Goal: Contribute content: Contribute content

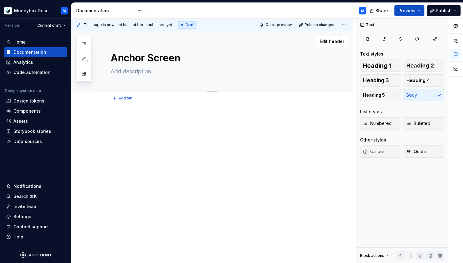
click at [142, 72] on textarea at bounding box center [218, 72] width 218 height 10
type textarea "*"
paste textarea "Anchor Screen set consists of Anchor/Summary, Anchor/Overview and Anchor/Progre…"
type textarea "Anchor Screen set consists of Anchor/Summary, Anchor/Overview and Anchor/Progre…"
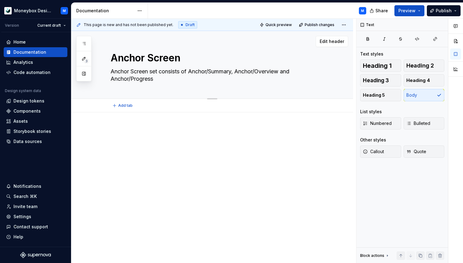
type textarea "*"
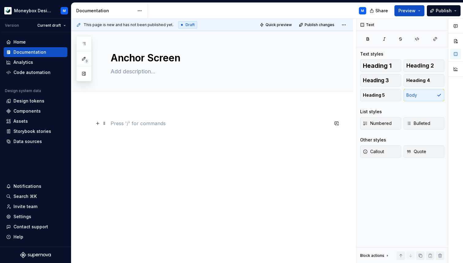
click at [118, 125] on p at bounding box center [220, 123] width 218 height 7
type textarea "*"
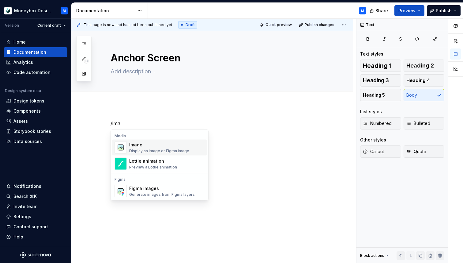
click at [153, 148] on div "Display an image or Figma image" at bounding box center [159, 150] width 60 height 5
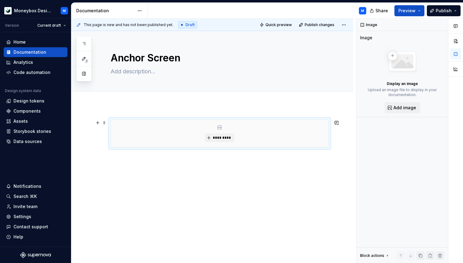
click at [155, 137] on div "*********" at bounding box center [220, 133] width 218 height 27
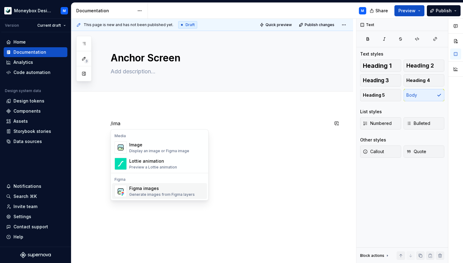
click at [151, 193] on div "Generate images from Figma layers" at bounding box center [162, 194] width 66 height 5
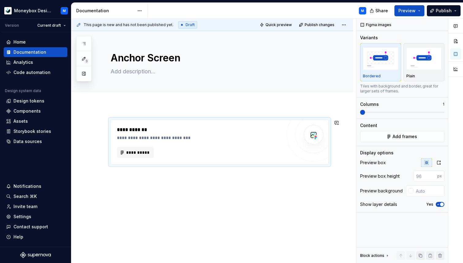
click at [130, 182] on div "**********" at bounding box center [212, 178] width 282 height 146
click at [124, 183] on div "**********" at bounding box center [212, 178] width 282 height 146
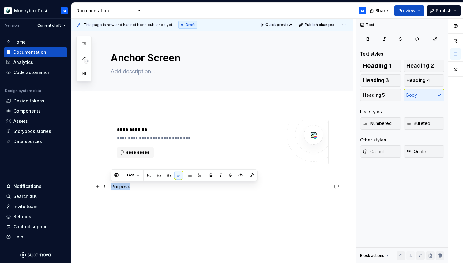
drag, startPoint x: 142, startPoint y: 186, endPoint x: 111, endPoint y: 188, distance: 31.6
click at [111, 188] on p "Purpose" at bounding box center [220, 186] width 218 height 7
click at [416, 65] on span "Heading 2" at bounding box center [421, 66] width 28 height 6
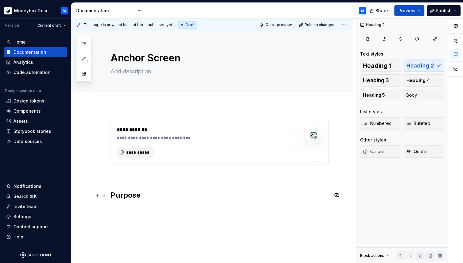
click at [145, 194] on h2 "Purpose" at bounding box center [220, 195] width 218 height 10
type textarea "*"
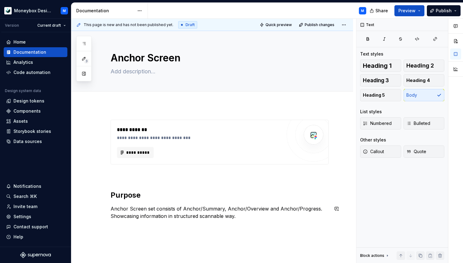
scroll to position [43, 0]
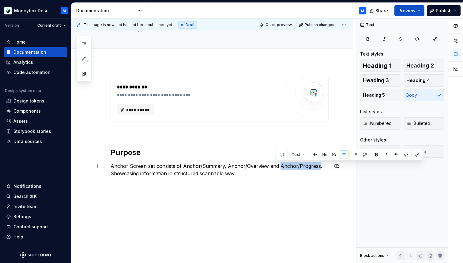
drag, startPoint x: 276, startPoint y: 164, endPoint x: 314, endPoint y: 164, distance: 38.0
click at [314, 164] on p "Anchor Screen set consists of Anchor/Summary, Anchor/Overview and Anchor/Progre…" at bounding box center [220, 169] width 218 height 15
click at [408, 154] on button "button" at bounding box center [406, 154] width 9 height 9
click at [407, 154] on button "button" at bounding box center [406, 154] width 9 height 9
click at [417, 154] on button "button" at bounding box center [417, 154] width 9 height 9
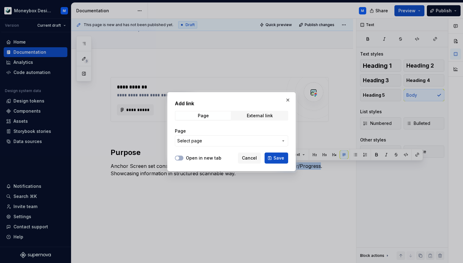
click at [226, 139] on span "Select page" at bounding box center [227, 141] width 101 height 6
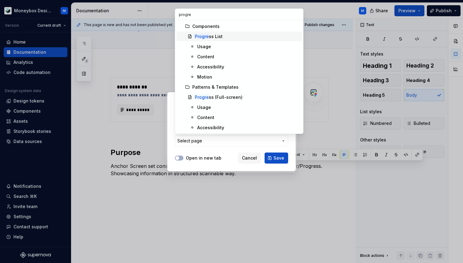
type input "progre"
click at [218, 36] on div "Progre ss List" at bounding box center [209, 36] width 28 height 6
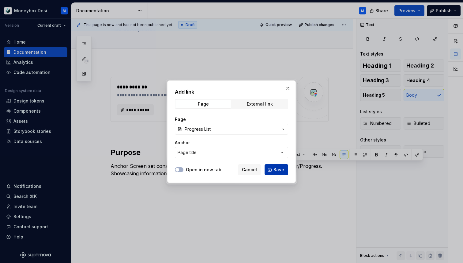
click at [282, 168] on span "Save" at bounding box center [279, 169] width 11 height 6
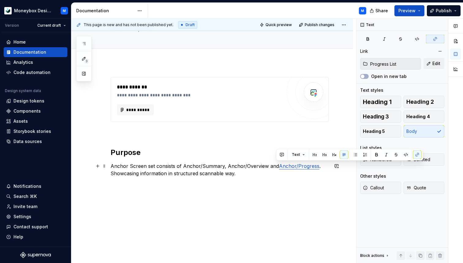
click at [248, 174] on p "Anchor Screen set consists of Anchor/Summary, Anchor/Overview and Anchor/Progre…" at bounding box center [220, 169] width 218 height 15
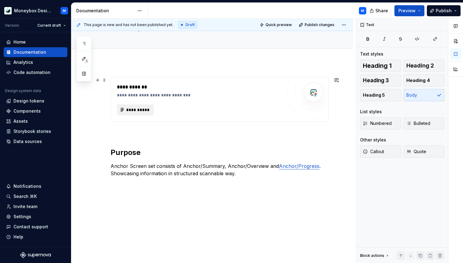
click at [128, 109] on span "**********" at bounding box center [138, 110] width 24 height 6
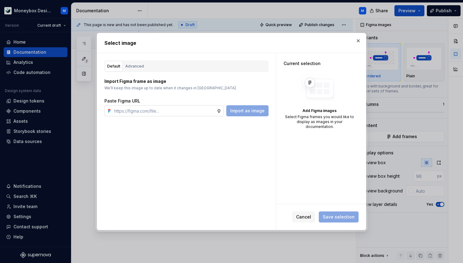
type textarea "*"
click at [147, 112] on input "text" at bounding box center [164, 110] width 105 height 11
paste input "https://www.figma.com/design/hMJO9qiZWpnsZnCr6F1yer/MDS--Supernova-Sync?node-id…"
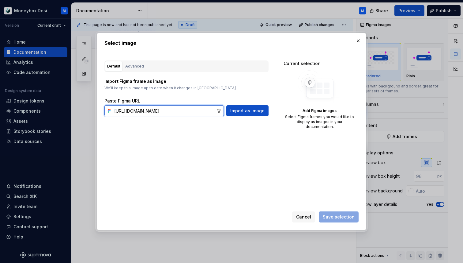
scroll to position [0, 164]
type input "https://www.figma.com/design/hMJO9qiZWpnsZnCr6F1yer/MDS--Supernova-Sync?node-id…"
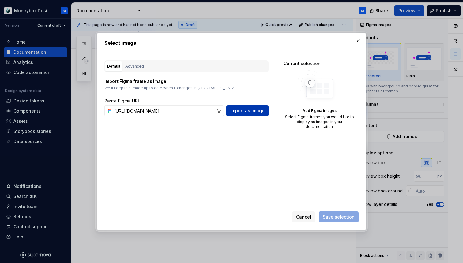
click at [258, 108] on span "Import as image" at bounding box center [248, 111] width 34 height 6
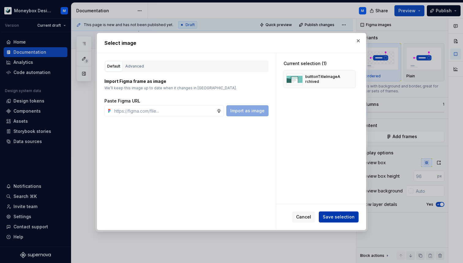
click at [347, 215] on span "Save selection" at bounding box center [339, 217] width 32 height 6
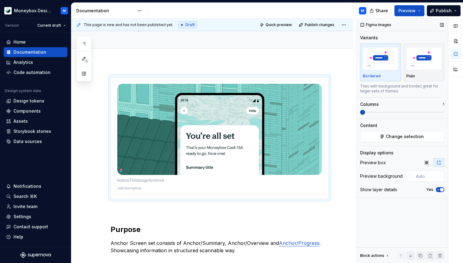
click at [439, 190] on icon "button" at bounding box center [438, 190] width 5 height 4
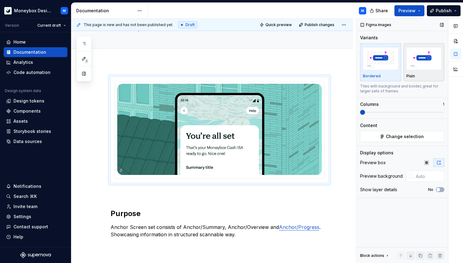
click at [427, 59] on img "button" at bounding box center [425, 58] width 36 height 22
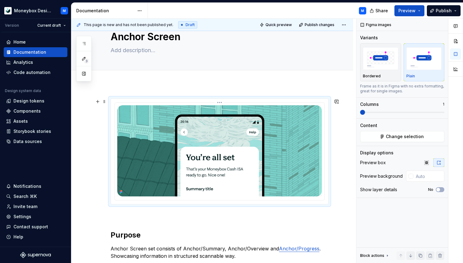
scroll to position [105, 0]
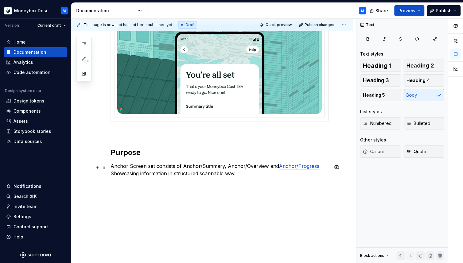
click at [243, 170] on p "Anchor Screen set consists of Anchor/Summary, Anchor/Overview and Anchor/Progre…" at bounding box center [220, 169] width 218 height 15
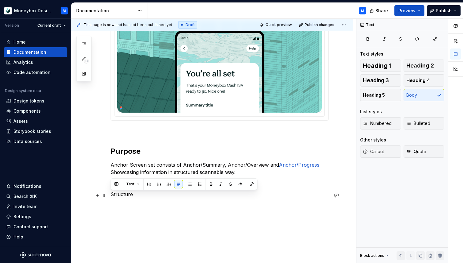
drag, startPoint x: 135, startPoint y: 197, endPoint x: 111, endPoint y: 196, distance: 23.3
click at [111, 196] on p "Structure" at bounding box center [220, 193] width 218 height 7
click at [419, 64] on span "Heading 2" at bounding box center [421, 66] width 28 height 6
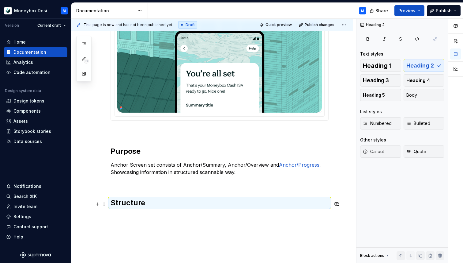
click at [162, 206] on h2 "Structure" at bounding box center [220, 203] width 218 height 10
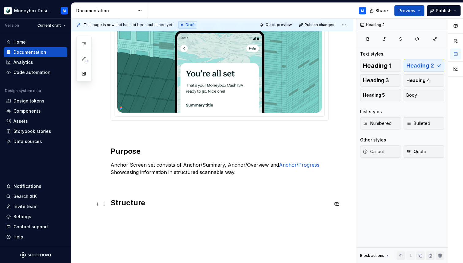
click at [162, 206] on h2 "Structure" at bounding box center [220, 203] width 218 height 10
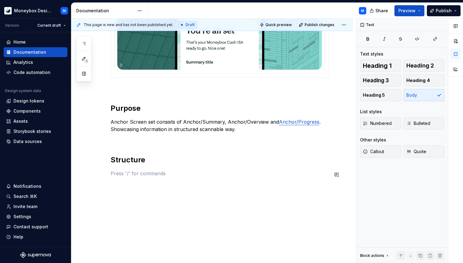
scroll to position [149, 0]
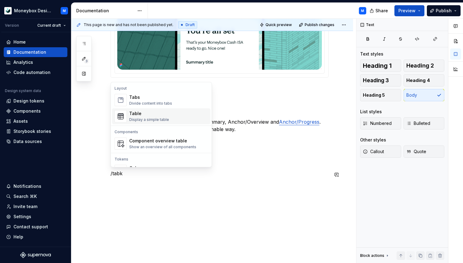
click at [161, 114] on div "Table" at bounding box center [149, 113] width 40 height 6
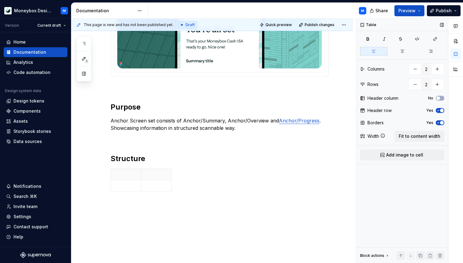
click at [441, 111] on span "button" at bounding box center [442, 111] width 4 height 4
click at [442, 122] on span "button" at bounding box center [442, 123] width 4 height 4
click at [423, 135] on span "Fit to content width" at bounding box center [420, 136] width 42 height 6
type textarea "*"
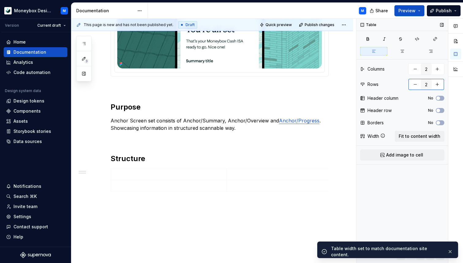
click at [416, 84] on button "button" at bounding box center [415, 84] width 11 height 11
type input "1"
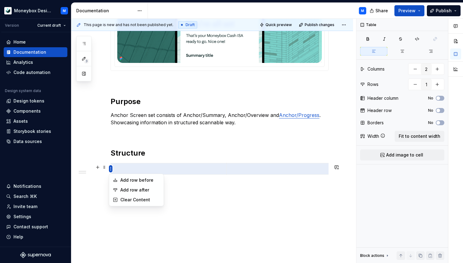
click at [112, 169] on html "Moneybox Design System M Version Current draft Home Documentation Analytics Cod…" at bounding box center [231, 131] width 463 height 263
click at [117, 171] on html "Moneybox Design System M Version Current draft Home Documentation Analytics Cod…" at bounding box center [231, 131] width 463 height 263
click at [112, 170] on html "Moneybox Design System M Version Current draft Home Documentation Analytics Cod…" at bounding box center [231, 131] width 463 height 263
click at [124, 198] on div "Clear Content" at bounding box center [140, 199] width 40 height 6
click at [110, 169] on html "Moneybox Design System M Version Current draft Home Documentation Analytics Cod…" at bounding box center [231, 131] width 463 height 263
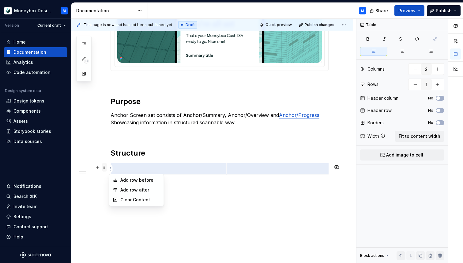
click at [103, 167] on html "Moneybox Design System M Version Current draft Home Documentation Analytics Cod…" at bounding box center [231, 131] width 463 height 263
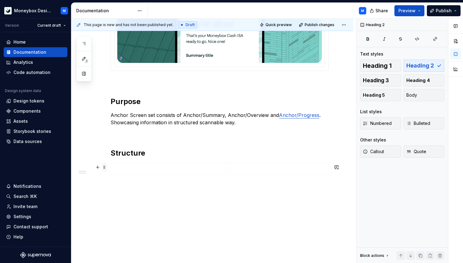
click at [105, 166] on span at bounding box center [104, 167] width 5 height 9
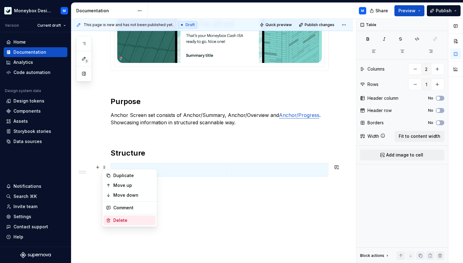
click at [127, 219] on div "Delete" at bounding box center [133, 220] width 40 height 6
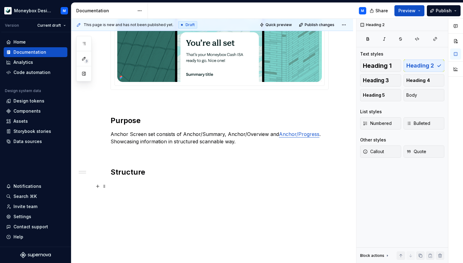
scroll to position [137, 0]
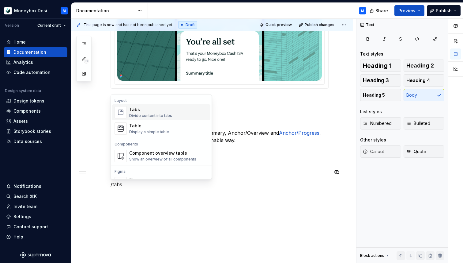
click at [144, 113] on div "Divide content into tabs" at bounding box center [150, 115] width 43 height 5
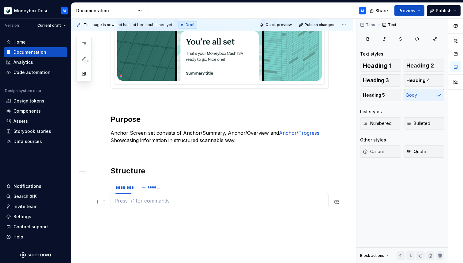
type textarea "*"
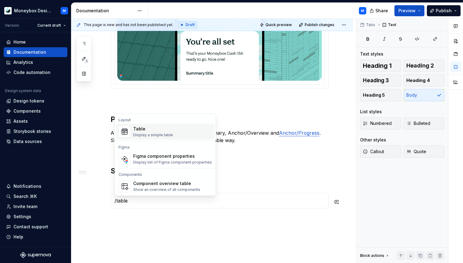
click at [155, 134] on div "Display a simple table" at bounding box center [153, 134] width 40 height 5
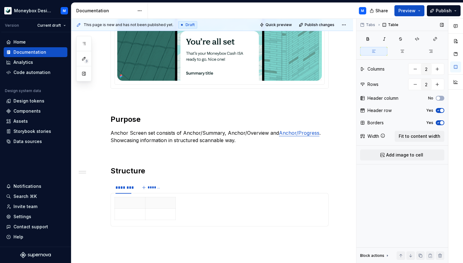
click at [441, 109] on span "button" at bounding box center [442, 111] width 4 height 4
click at [440, 123] on icon "button" at bounding box center [438, 123] width 5 height 4
click at [414, 85] on button "button" at bounding box center [415, 84] width 11 height 11
type input "1"
click at [412, 142] on div "Tabs Table Columns 2 Rows 1 Header column No Header row No Borders No Width Fit…" at bounding box center [403, 141] width 92 height 244
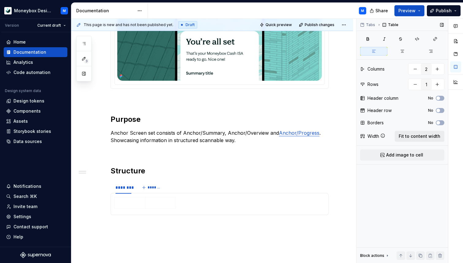
click at [409, 135] on span "Fit to content width" at bounding box center [420, 136] width 42 height 6
type textarea "*"
click at [124, 188] on div "********" at bounding box center [124, 187] width 16 height 6
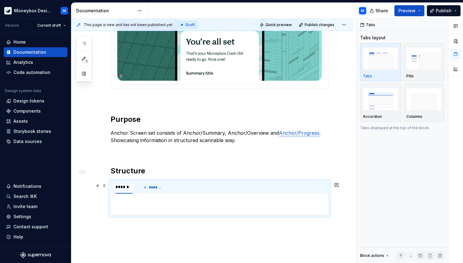
type input "*******"
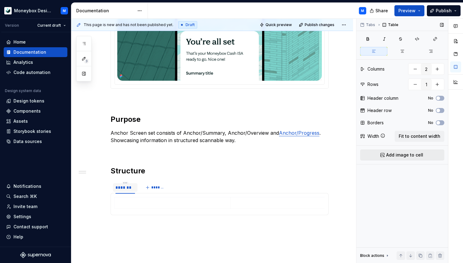
click at [388, 154] on span "Add image to cell" at bounding box center [405, 155] width 37 height 6
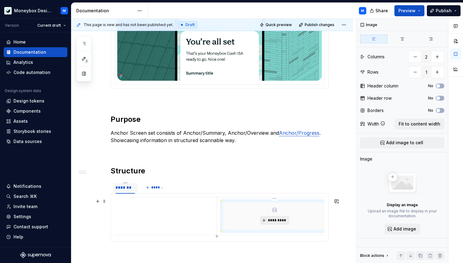
click at [271, 219] on span "*********" at bounding box center [277, 220] width 19 height 5
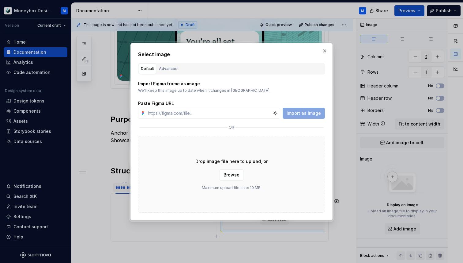
type textarea "*"
type input "https://www.figma.com/design/hMJO9qiZWpnsZnCr6F1yer/MDS--Supernova-Sync?node-id…"
click at [318, 112] on span "Import as image" at bounding box center [304, 113] width 34 height 6
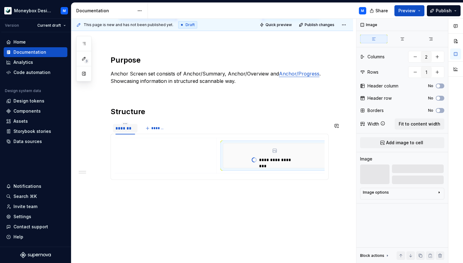
scroll to position [196, 0]
click at [168, 152] on td at bounding box center [159, 154] width 116 height 35
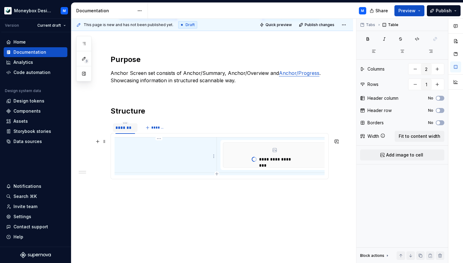
click at [162, 152] on td at bounding box center [159, 154] width 116 height 35
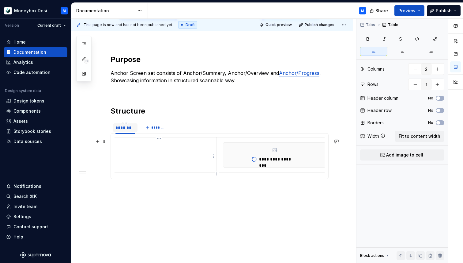
scroll to position [195, 0]
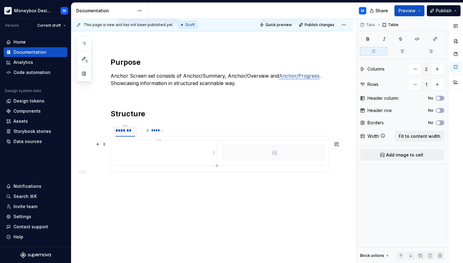
click at [131, 144] on p at bounding box center [159, 146] width 108 height 6
click at [174, 149] on td at bounding box center [159, 152] width 116 height 25
click at [132, 146] on p at bounding box center [159, 146] width 108 height 6
click at [125, 150] on td at bounding box center [159, 152] width 116 height 25
click at [131, 150] on td at bounding box center [159, 152] width 116 height 25
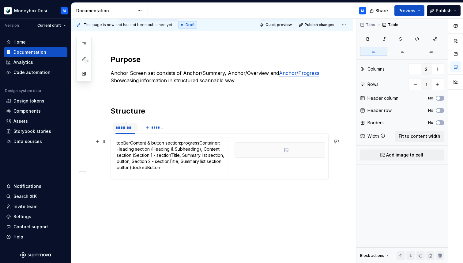
scroll to position [0, 0]
click at [132, 144] on p "topBar Content & button section: progressContainer: Heading section (Heading & …" at bounding box center [173, 155] width 108 height 31
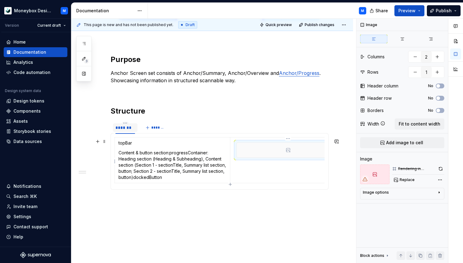
click at [252, 151] on div at bounding box center [288, 150] width 103 height 15
click at [385, 139] on button "Add image to cell" at bounding box center [402, 142] width 84 height 11
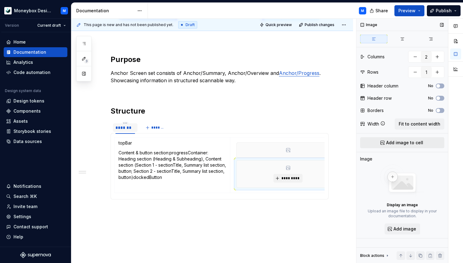
scroll to position [0, 13]
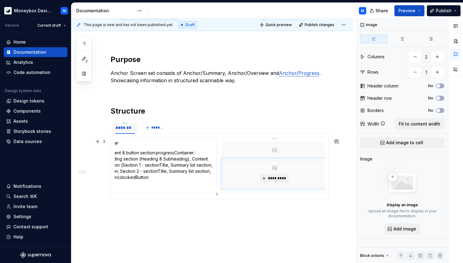
click at [291, 172] on div "*********" at bounding box center [274, 173] width 103 height 27
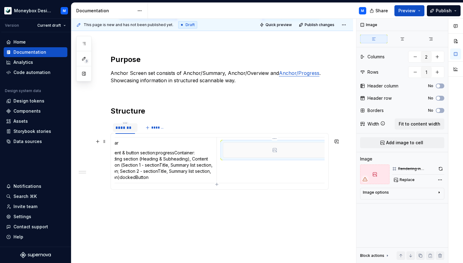
click at [289, 156] on div at bounding box center [274, 150] width 103 height 15
click at [407, 178] on span "Replace" at bounding box center [407, 179] width 15 height 5
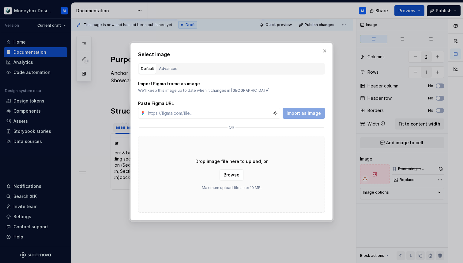
type textarea "*"
type input "https://www.figma.com/design/hMJO9qiZWpnsZnCr6F1yer/MDS--Supernova-Sync?node-id…"
click at [297, 113] on span "Import as image" at bounding box center [304, 113] width 34 height 6
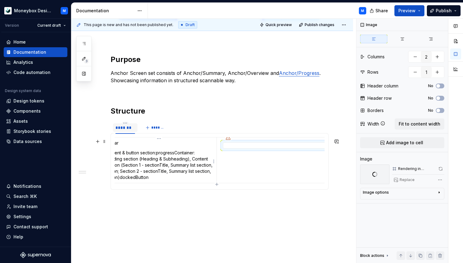
scroll to position [0, 0]
click at [204, 160] on p "Content & button section:progressContainer: Heading section (Heading & Subheadi…" at bounding box center [173, 165] width 108 height 31
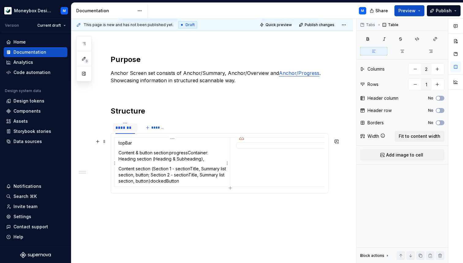
click at [204, 161] on p "Content & button section:progressContainer: Heading section (Heading & Subheadi…" at bounding box center [173, 156] width 108 height 12
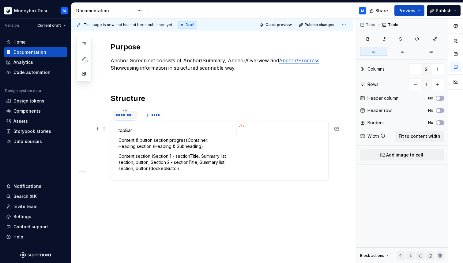
scroll to position [211, 0]
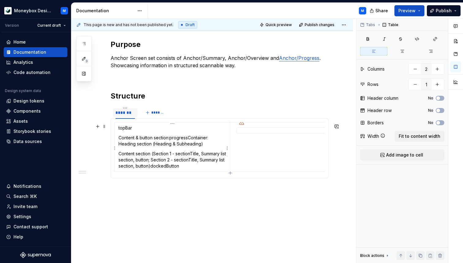
click at [179, 168] on p "Content section (Section 1 - sectionTitle, Summary list section, button; Sectio…" at bounding box center [173, 160] width 108 height 18
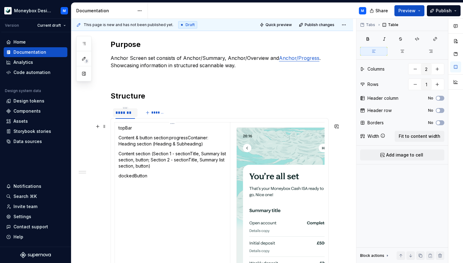
click at [170, 139] on p "Content & button section:progressContainer: Heading section (Heading & Subheadi…" at bounding box center [173, 141] width 108 height 12
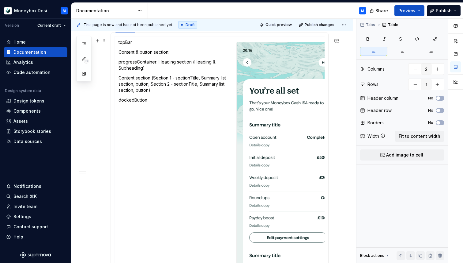
scroll to position [297, 0]
click at [154, 101] on p "dockedButton" at bounding box center [173, 100] width 108 height 6
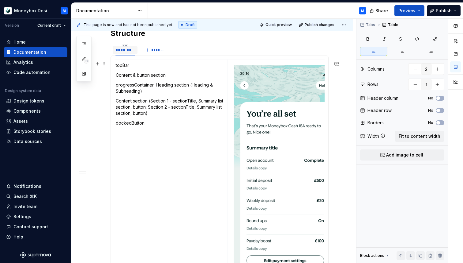
scroll to position [0, 0]
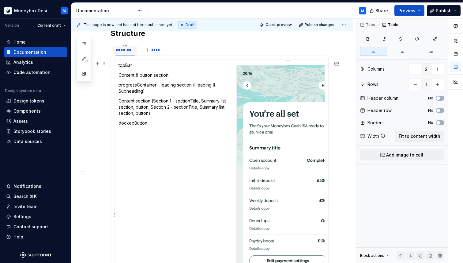
type textarea "*"
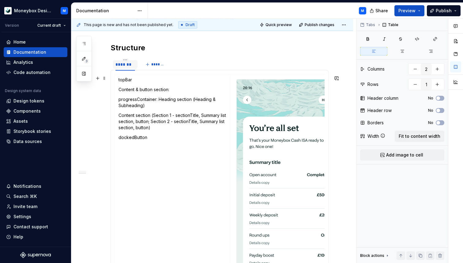
scroll to position [258, 0]
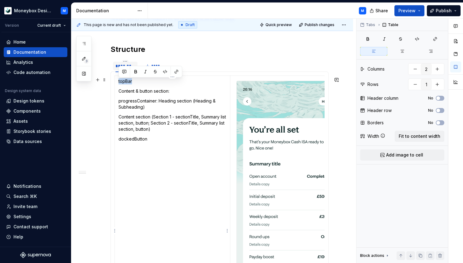
drag, startPoint x: 132, startPoint y: 81, endPoint x: 118, endPoint y: 81, distance: 14.4
click at [118, 81] on td "topBar Content & button section: progressContainer: Heading section (Heading & …" at bounding box center [173, 229] width 116 height 308
click at [177, 70] on button "button" at bounding box center [176, 71] width 9 height 9
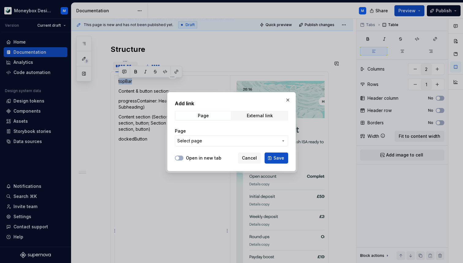
click at [195, 141] on span "Select page" at bounding box center [189, 141] width 25 height 6
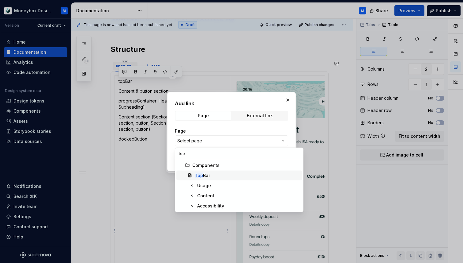
type input "top"
click at [222, 174] on div "Top Bar" at bounding box center [247, 175] width 105 height 6
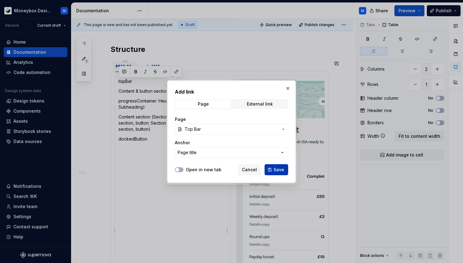
click at [277, 171] on span "Save" at bounding box center [279, 169] width 11 height 6
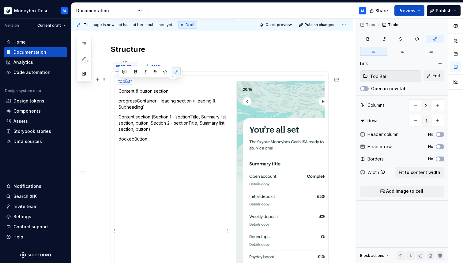
click at [146, 142] on p "dockedButton" at bounding box center [173, 139] width 108 height 6
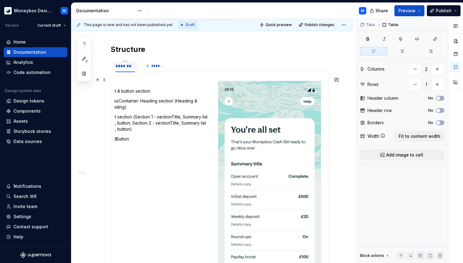
scroll to position [0, 0]
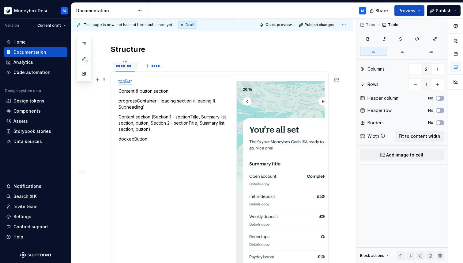
type textarea "*"
click at [155, 67] on span "*******" at bounding box center [158, 65] width 14 height 5
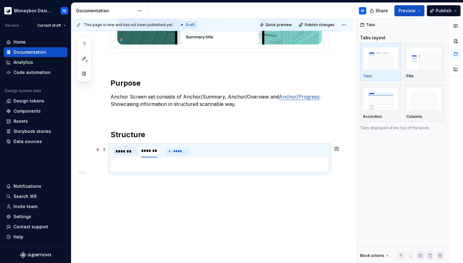
scroll to position [174, 0]
type input "********"
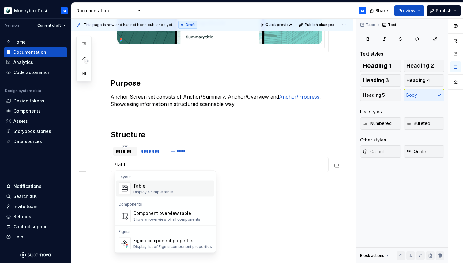
click at [151, 185] on div "Table" at bounding box center [153, 186] width 40 height 6
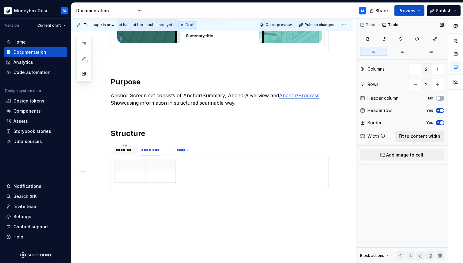
click at [427, 134] on span "Fit to content width" at bounding box center [420, 136] width 42 height 6
type textarea "*"
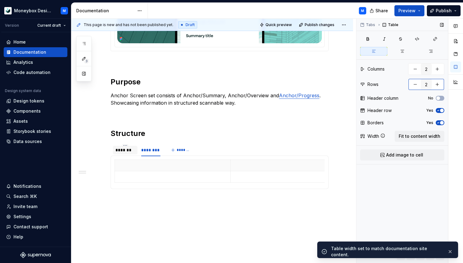
click at [416, 85] on button "button" at bounding box center [415, 84] width 11 height 11
type input "1"
click at [440, 109] on span "button" at bounding box center [442, 111] width 4 height 4
click at [440, 125] on button "Yes" at bounding box center [440, 122] width 9 height 5
click at [440, 97] on icon "button" at bounding box center [438, 98] width 5 height 4
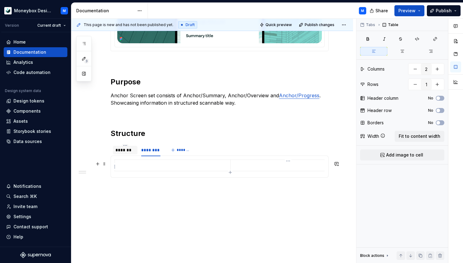
click at [255, 168] on p at bounding box center [288, 165] width 108 height 6
click at [371, 152] on button "Add image to cell" at bounding box center [402, 154] width 84 height 11
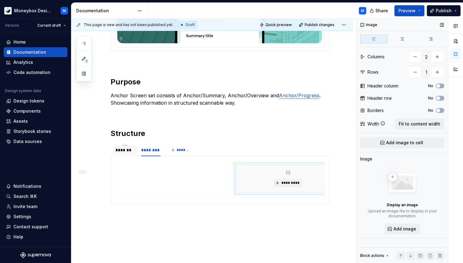
scroll to position [0, 13]
click at [269, 181] on span "*********" at bounding box center [277, 182] width 19 height 5
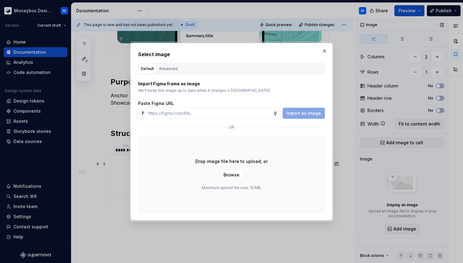
type textarea "*"
click at [227, 114] on input "text" at bounding box center [210, 113] width 128 height 11
paste input "https://www.figma.com/design/hMJO9qiZWpnsZnCr6F1yer/MDS--Supernova-Sync?node-id…"
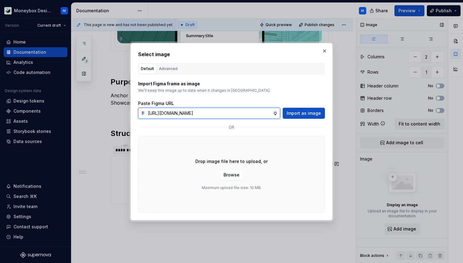
scroll to position [0, 141]
type input "https://www.figma.com/design/hMJO9qiZWpnsZnCr6F1yer/MDS--Supernova-Sync?node-id…"
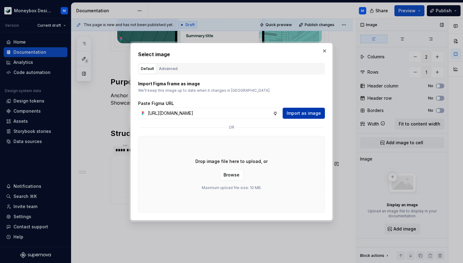
click at [308, 115] on span "Import as image" at bounding box center [304, 113] width 34 height 6
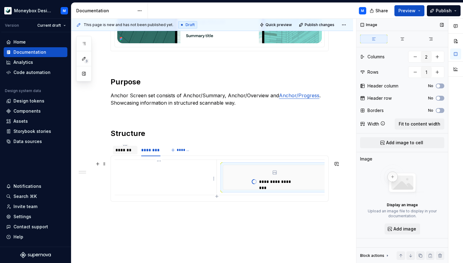
click at [176, 172] on td at bounding box center [159, 176] width 116 height 35
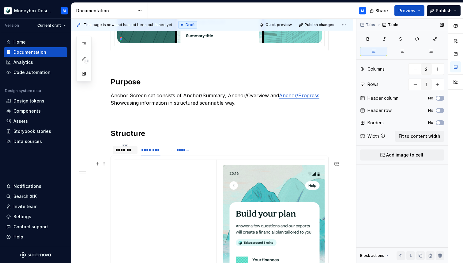
type textarea "*"
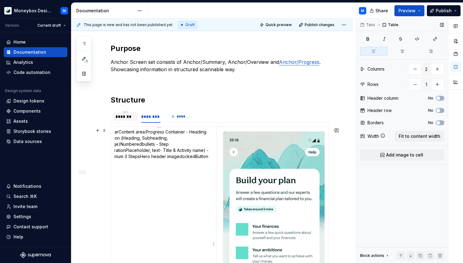
scroll to position [0, 0]
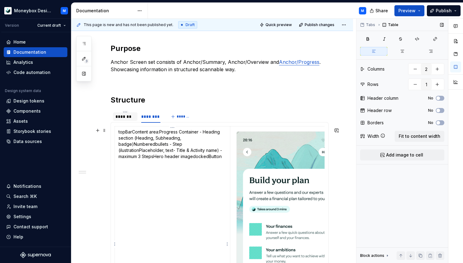
click at [133, 133] on p "topBar Content area: Progress Container - Heading section (Heading, Subheading,…" at bounding box center [173, 144] width 108 height 31
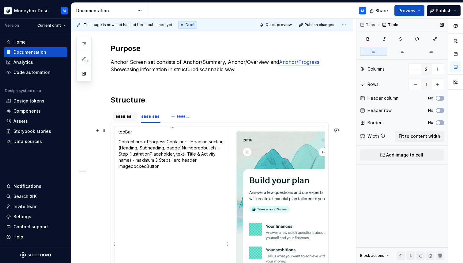
click at [147, 143] on p "Content area: Progress Container - Heading section (Heading, Subheading, badge)…" at bounding box center [173, 154] width 108 height 31
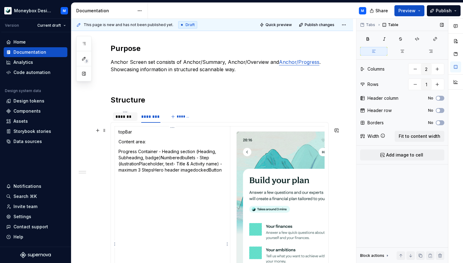
click at [160, 158] on p "Progress Container - Heading section (Heading, Subheading, badge)Numberedbullet…" at bounding box center [173, 160] width 108 height 25
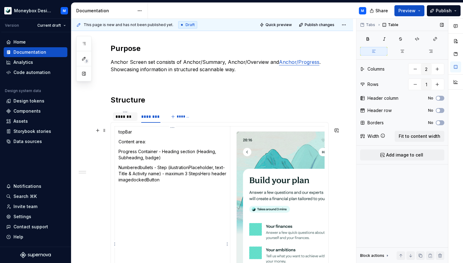
click at [203, 175] on p "Numberedbullets - Step (ilustrationPlaceholder, text- Title & Activity name) - …" at bounding box center [173, 173] width 108 height 18
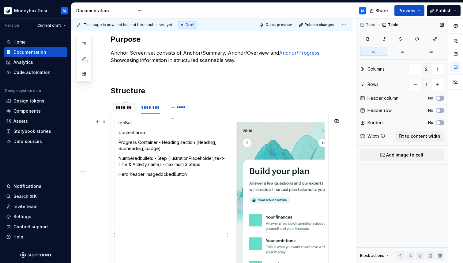
click at [158, 174] on p "Hero header imagedockedButton" at bounding box center [173, 174] width 108 height 6
drag, startPoint x: 133, startPoint y: 124, endPoint x: 117, endPoint y: 123, distance: 16.0
click at [117, 123] on td "topBar Content area: Progress Container - Heading section (Heading, Subheading,…" at bounding box center [173, 233] width 116 height 233
click at [177, 111] on button "button" at bounding box center [176, 113] width 9 height 9
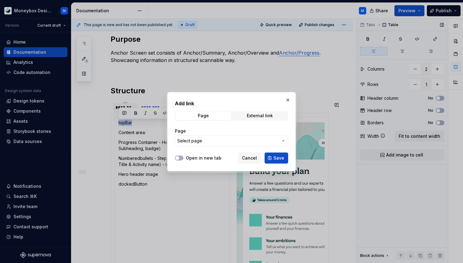
click at [192, 141] on span "Select page" at bounding box center [189, 141] width 25 height 6
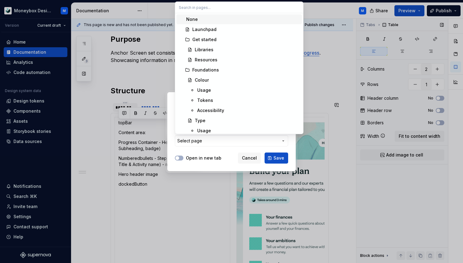
type input "d"
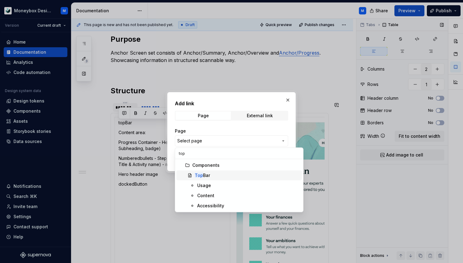
type input "top"
click at [209, 175] on div "Top Bar" at bounding box center [202, 175] width 15 height 6
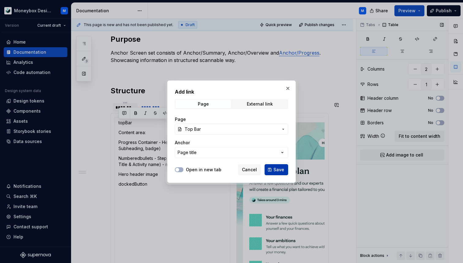
click at [274, 170] on span "Save" at bounding box center [279, 169] width 11 height 6
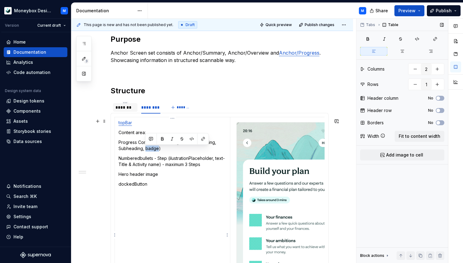
drag, startPoint x: 157, startPoint y: 150, endPoint x: 146, endPoint y: 150, distance: 11.7
click at [146, 150] on p "Progress Container - Heading section (Heading, Subheading, badge)" at bounding box center [173, 145] width 108 height 12
click at [203, 139] on button "button" at bounding box center [203, 139] width 9 height 9
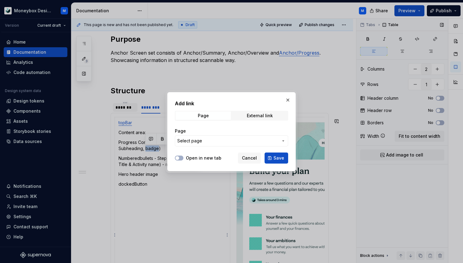
click at [204, 143] on span "Select page" at bounding box center [227, 141] width 101 height 6
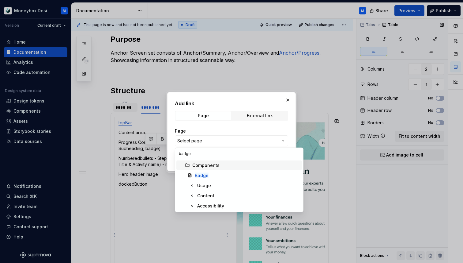
type input "badge"
click at [214, 173] on div "Badge" at bounding box center [247, 175] width 105 height 6
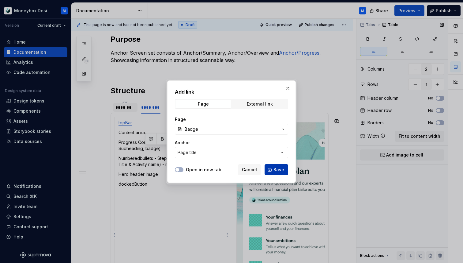
click at [280, 167] on span "Save" at bounding box center [279, 169] width 11 height 6
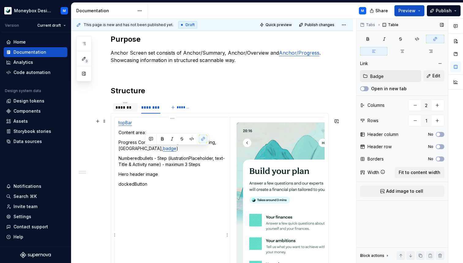
click at [166, 180] on td "topBar Content area: Progress Container - Heading section (Heading, Subheading,…" at bounding box center [173, 233] width 116 height 233
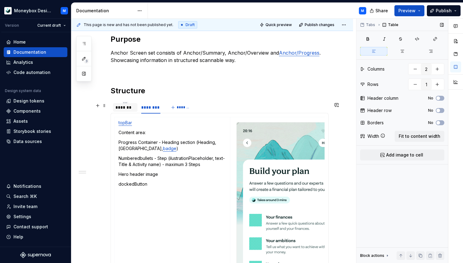
click at [120, 110] on div "*******" at bounding box center [126, 107] width 20 height 6
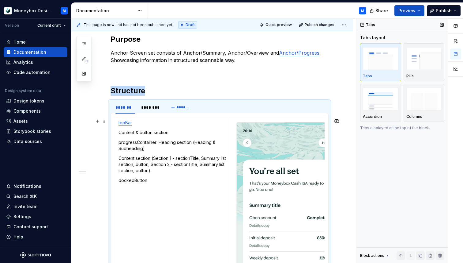
scroll to position [226, 0]
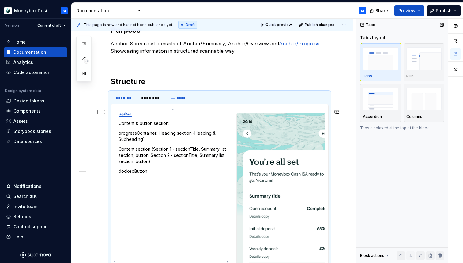
click at [184, 162] on p "Content section (Section 1 - sectionTitle, Summary list section, button; Sectio…" at bounding box center [173, 155] width 108 height 18
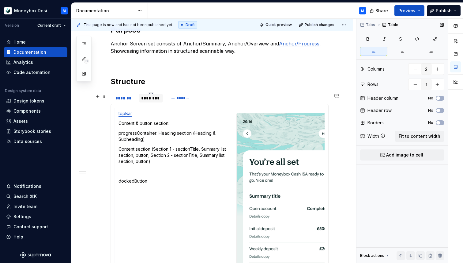
click at [146, 98] on div "********" at bounding box center [151, 98] width 20 height 6
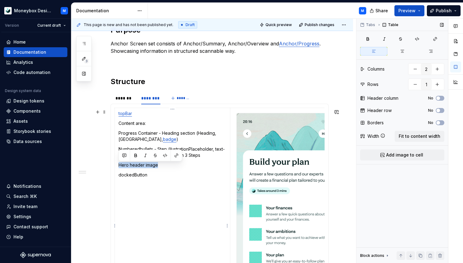
drag, startPoint x: 161, startPoint y: 168, endPoint x: 116, endPoint y: 165, distance: 45.1
click at [116, 165] on td "topBar Content area: Progress Container - Heading section (Heading, Subheading,…" at bounding box center [173, 224] width 116 height 233
copy p "Hero header image"
click at [120, 100] on div "*******" at bounding box center [126, 98] width 20 height 6
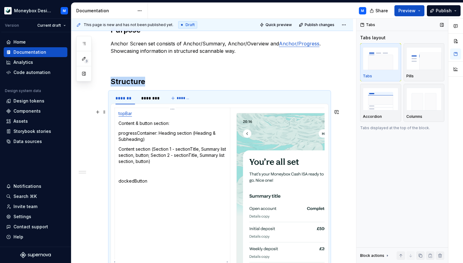
click at [125, 173] on p at bounding box center [173, 171] width 108 height 6
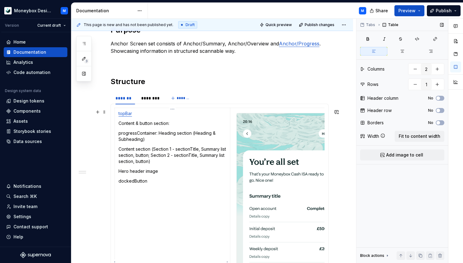
click at [154, 182] on p "dockedButton" at bounding box center [173, 181] width 108 height 6
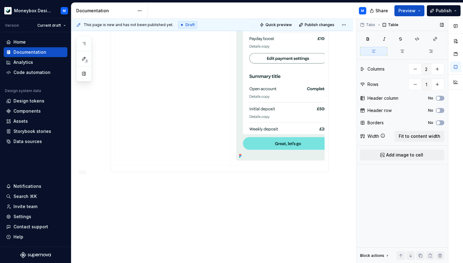
scroll to position [477, 0]
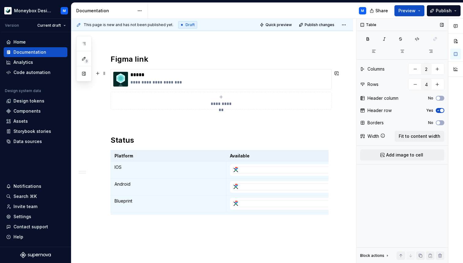
scroll to position [613, 0]
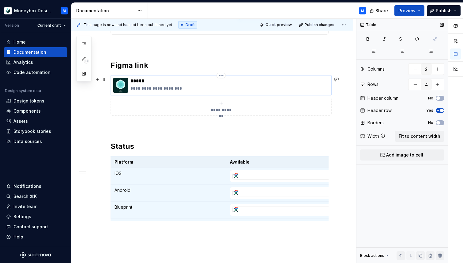
click at [148, 81] on p "*****" at bounding box center [230, 81] width 199 height 6
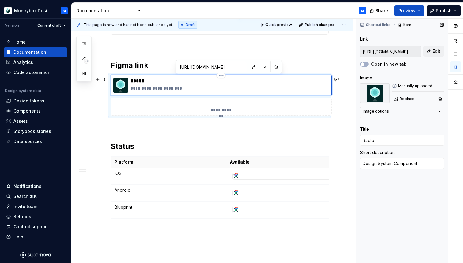
click at [138, 81] on p "*****" at bounding box center [230, 81] width 199 height 6
type textarea "*"
type input "H"
type textarea "*"
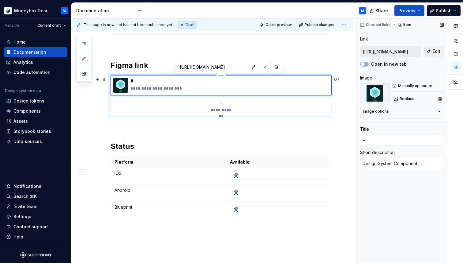
type input "Ha"
type textarea "*"
type input "Hal"
type textarea "*"
type input "Half"
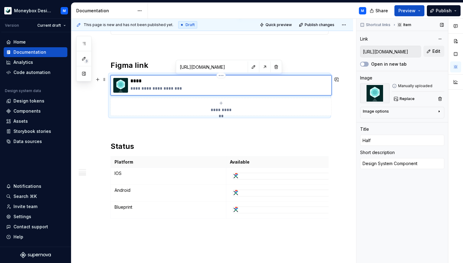
type textarea "*"
type input "Half"
type textarea "*"
type input "Half i"
type textarea "*"
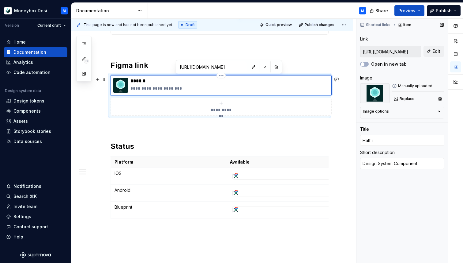
type input "Half im"
type textarea "*"
type input "Half ima"
type textarea "*"
type input "Half imag"
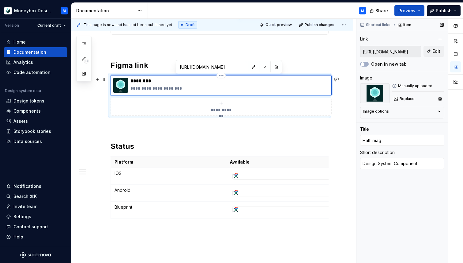
type textarea "*"
type input "Half image"
click at [157, 90] on p "**********" at bounding box center [230, 88] width 199 height 6
click at [250, 68] on button "button" at bounding box center [254, 67] width 9 height 9
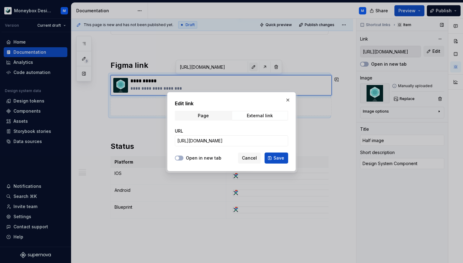
type textarea "*"
click at [208, 139] on input "https://www.figma.com/design/wSROUQSsWxR8z8BIP1QRCH/Moneybox-Design-System?m=au…" at bounding box center [231, 140] width 113 height 11
paste input "3934-40152&t=iYHakbmdSdZbIgvG"
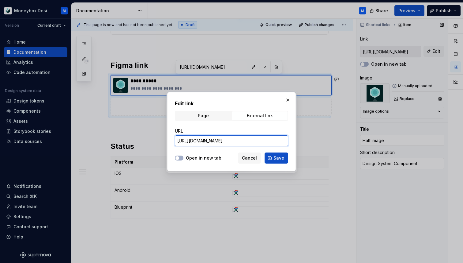
scroll to position [0, 191]
type input "https://www.figma.com/design/wSROUQSsWxR8z8BIP1QRCH/Moneybox-Design-System?m=au…"
click at [277, 158] on span "Save" at bounding box center [279, 158] width 11 height 6
type textarea "*"
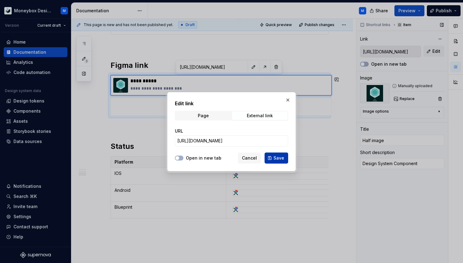
type input "https://www.figma.com/design/wSROUQSsWxR8z8BIP1QRCH/Moneybox-Design-System?m=au…"
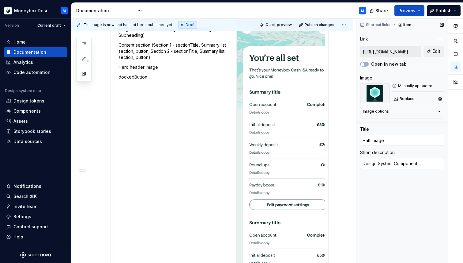
scroll to position [407, 0]
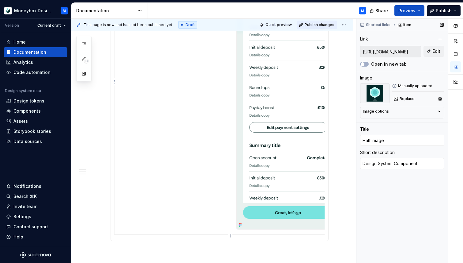
click at [318, 25] on span "Publish changes" at bounding box center [320, 24] width 30 height 5
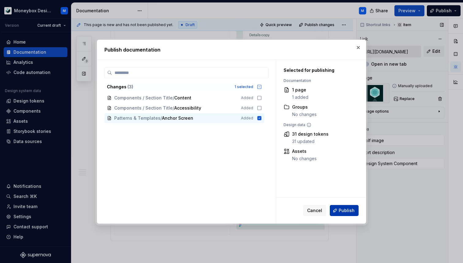
click at [349, 206] on button "Publish" at bounding box center [344, 210] width 29 height 11
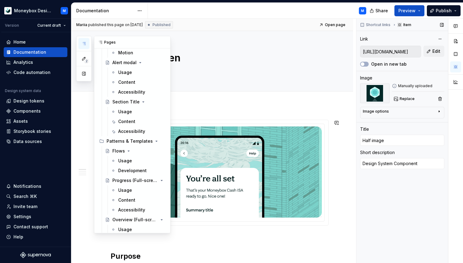
scroll to position [426, 0]
click at [161, 139] on button "Page tree" at bounding box center [161, 140] width 9 height 9
type textarea "*"
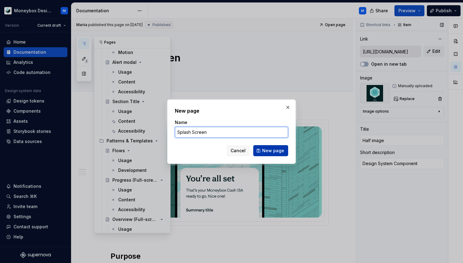
type input "Splash Screen"
click at [270, 149] on span "New page" at bounding box center [273, 150] width 22 height 6
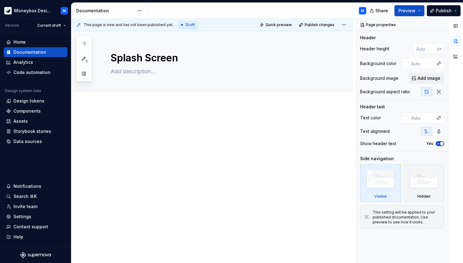
click at [116, 113] on div at bounding box center [212, 167] width 282 height 124
type textarea "*"
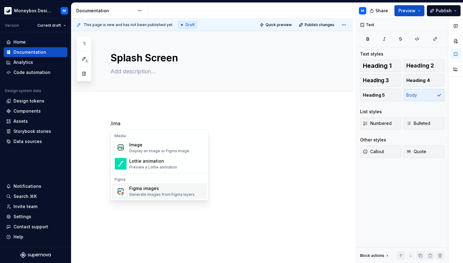
click at [145, 189] on div "Figma images" at bounding box center [162, 188] width 66 height 6
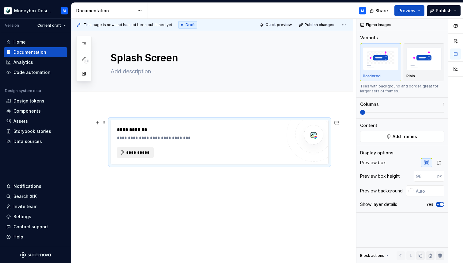
click at [147, 153] on span "**********" at bounding box center [138, 152] width 24 height 6
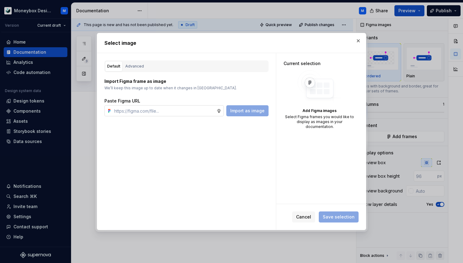
type textarea "*"
type input "https://www.figma.com/design/hMJO9qiZWpnsZnCr6F1yer/MDS--Supernova-Sync?node-id…"
click at [245, 112] on span "Import as image" at bounding box center [248, 111] width 34 height 6
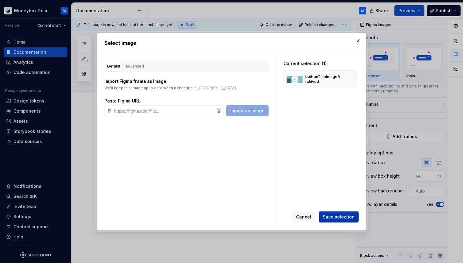
click at [341, 218] on span "Save selection" at bounding box center [339, 217] width 32 height 6
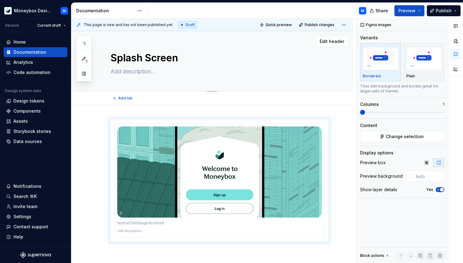
click at [128, 76] on textarea at bounding box center [218, 72] width 218 height 10
paste textarea "Logomark transitions to appSplashScreen. A clean, minimalist splash screen feat…"
type textarea "*"
type textarea "Logomark transitions to appSplashScreen. A clean, minimalist splash screen feat…"
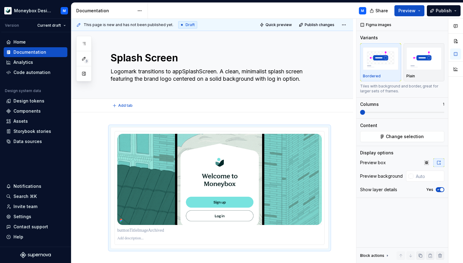
type textarea "*"
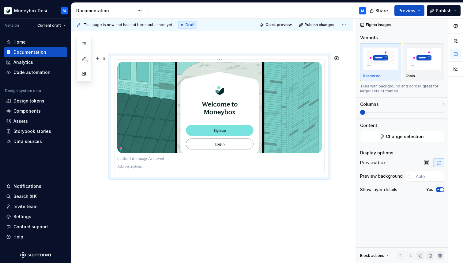
type textarea "Logomark transitions to appSplashScreen. A clean, minimalist splash screen feat…"
click at [151, 172] on div at bounding box center [220, 115] width 210 height 113
click at [426, 65] on img "button" at bounding box center [425, 58] width 36 height 22
click at [440, 191] on icon "button" at bounding box center [438, 190] width 5 height 4
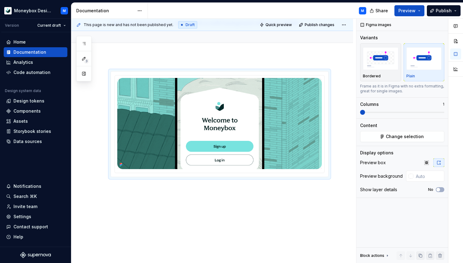
click at [146, 198] on div at bounding box center [212, 159] width 282 height 207
click at [121, 189] on div at bounding box center [212, 159] width 282 height 207
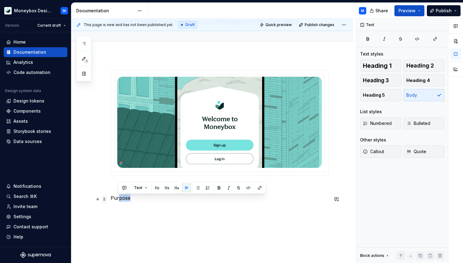
drag, startPoint x: 135, startPoint y: 198, endPoint x: 105, endPoint y: 197, distance: 29.5
click at [111, 197] on div "Purpose" at bounding box center [220, 139] width 218 height 139
click at [122, 199] on p "Purpose" at bounding box center [220, 197] width 218 height 7
click at [419, 63] on span "Heading 2" at bounding box center [421, 66] width 28 height 6
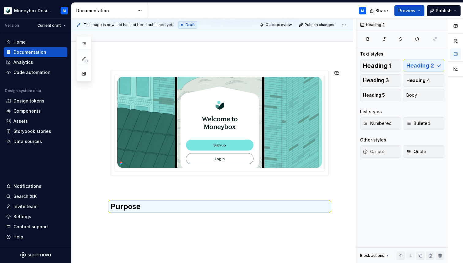
click at [145, 209] on h2 "Purpose" at bounding box center [220, 206] width 218 height 10
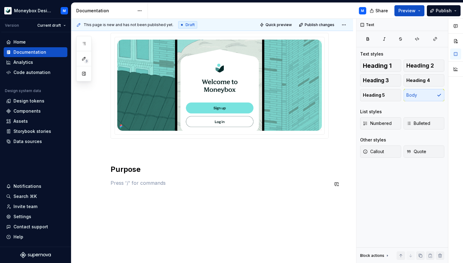
scroll to position [105, 0]
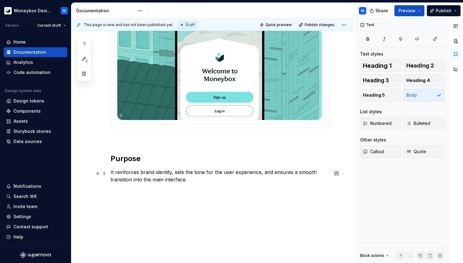
click at [111, 173] on p "It reinforces brand identity, sets the tone for the user experience, and ensure…" at bounding box center [220, 175] width 218 height 15
click at [112, 173] on p "provide a brief, visually engaging introduction to the appIt reinforces brand i…" at bounding box center [220, 175] width 218 height 15
click at [240, 172] on p "Provide a brief, visually engaging introduction to the appIt reinforces brand i…" at bounding box center [220, 175] width 218 height 15
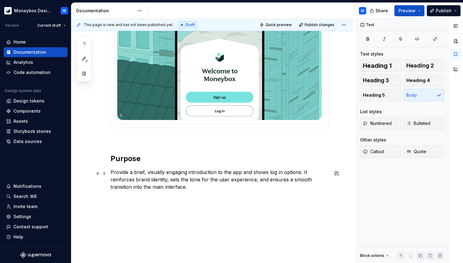
click at [158, 187] on p "Provide a brief, visually engaging introduction to the app and shows log in opt…" at bounding box center [220, 179] width 218 height 22
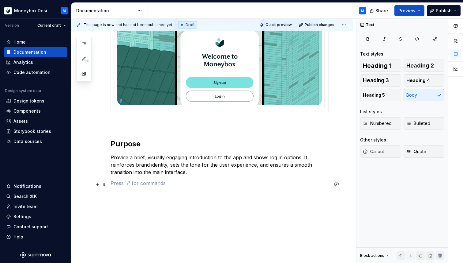
scroll to position [120, 0]
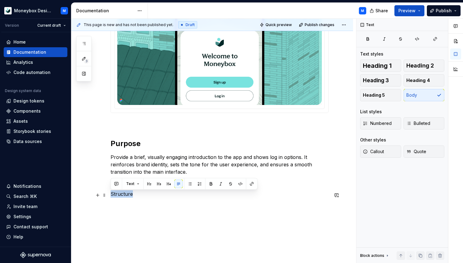
drag, startPoint x: 133, startPoint y: 193, endPoint x: 109, endPoint y: 193, distance: 23.9
click at [109, 193] on div "Purpose Provide a brief, visually engaging introduction to the app and shows lo…" at bounding box center [212, 137] width 282 height 291
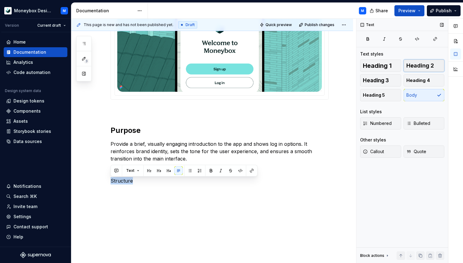
click at [426, 63] on span "Heading 2" at bounding box center [421, 66] width 28 height 6
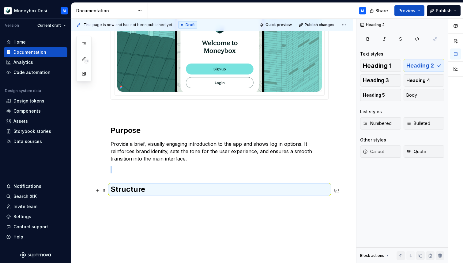
click at [152, 200] on div "Purpose Provide a brief, visually engaging introduction to the app and shows lo…" at bounding box center [220, 98] width 218 height 208
click at [131, 200] on div "Purpose Provide a brief, visually engaging introduction to the app and shows lo…" at bounding box center [220, 98] width 218 height 208
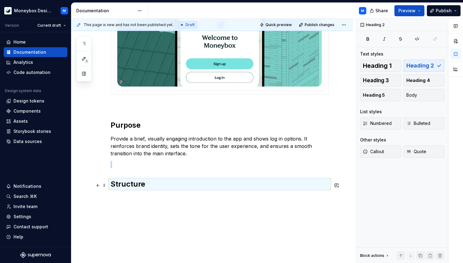
click at [149, 184] on h2 "Structure" at bounding box center [220, 184] width 218 height 10
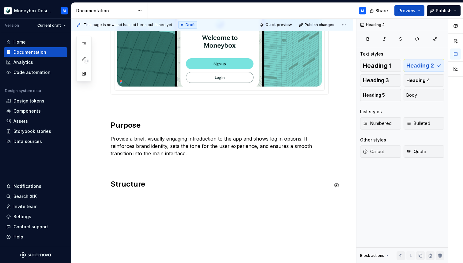
click at [124, 194] on div "Purpose Provide a brief, visually engaging introduction to the app and shows lo…" at bounding box center [220, 93] width 218 height 208
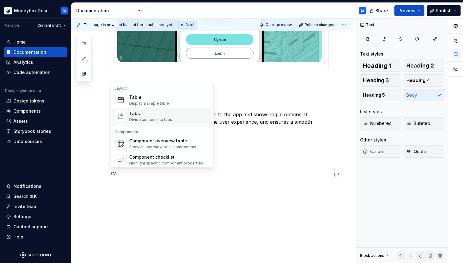
click at [156, 119] on div "Divide content into tabs" at bounding box center [150, 119] width 43 height 5
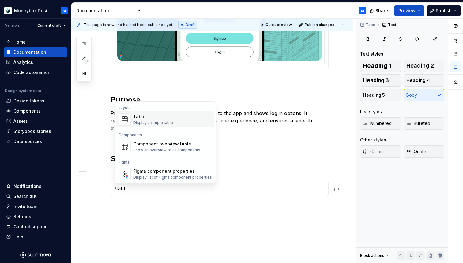
click at [149, 114] on div "Table" at bounding box center [153, 116] width 40 height 6
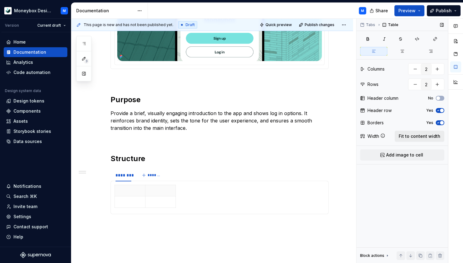
click at [423, 133] on span "Fit to content width" at bounding box center [420, 136] width 42 height 6
type textarea "*"
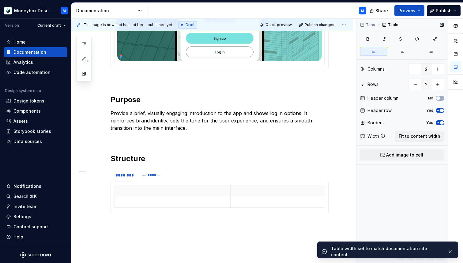
click at [440, 112] on button "Yes" at bounding box center [440, 110] width 9 height 5
click at [441, 120] on button "Yes" at bounding box center [440, 122] width 9 height 5
click at [415, 84] on button "button" at bounding box center [415, 84] width 11 height 11
type input "1"
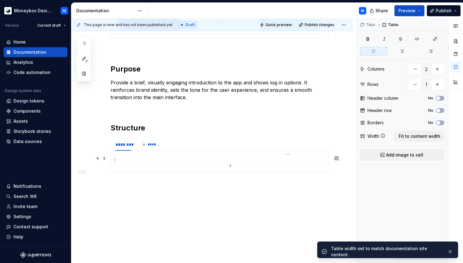
click at [251, 160] on p at bounding box center [288, 160] width 108 height 6
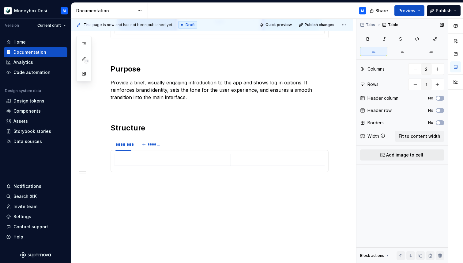
click at [383, 154] on button "Add image to cell" at bounding box center [402, 154] width 84 height 11
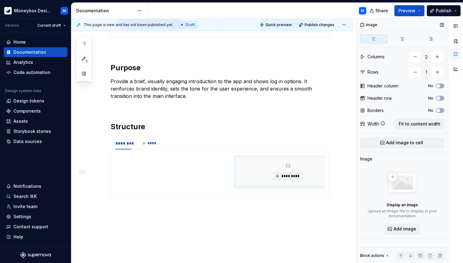
scroll to position [0, 13]
click at [272, 180] on button "*********" at bounding box center [274, 176] width 29 height 9
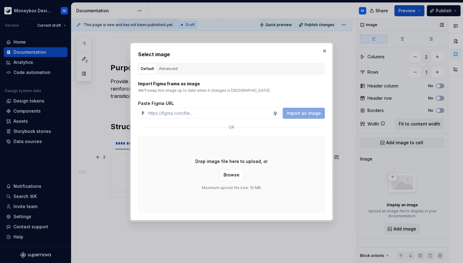
type textarea "*"
click at [199, 111] on input "text" at bounding box center [210, 113] width 128 height 11
paste input "https://www.figma.com/design/hMJO9qiZWpnsZnCr6F1yer/MDS--Supernova-Sync?node-id…"
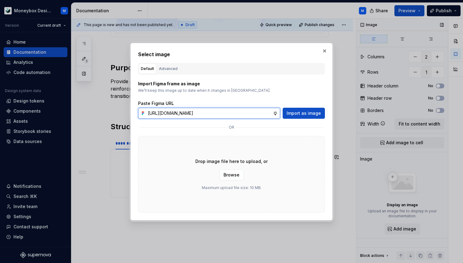
scroll to position [0, 141]
type input "https://www.figma.com/design/hMJO9qiZWpnsZnCr6F1yer/MDS--Supernova-Sync?node-id…"
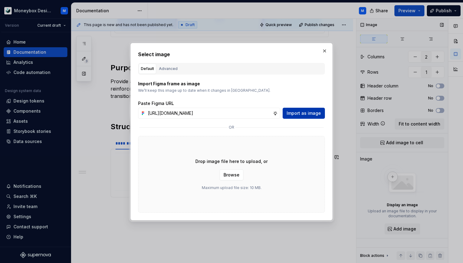
click at [303, 117] on button "Import as image" at bounding box center [304, 113] width 42 height 11
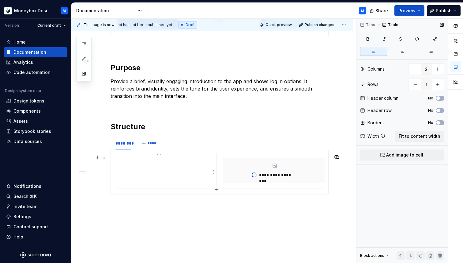
click at [155, 170] on td at bounding box center [159, 170] width 116 height 35
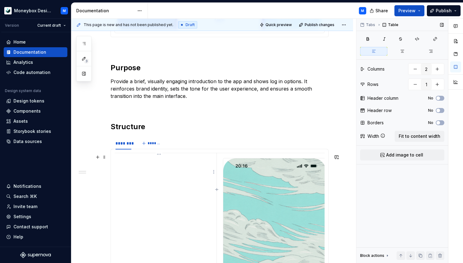
type textarea "*"
click at [126, 162] on p at bounding box center [159, 158] width 108 height 6
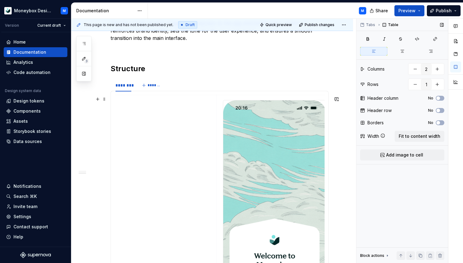
scroll to position [279, 0]
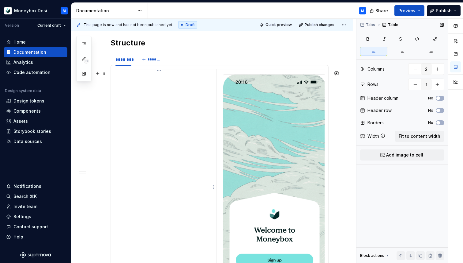
click at [136, 126] on td at bounding box center [159, 185] width 116 height 233
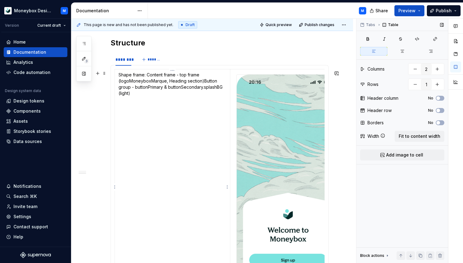
click at [147, 76] on p "Shape frame: Content frame - top frame (logoMoneyboxMarque, Heading section) Bu…" at bounding box center [173, 84] width 108 height 25
click at [203, 82] on p "Shape frame: Content frame - top frame (logoMoneyboxMarque, Heading section) Bu…" at bounding box center [173, 84] width 108 height 25
click at [155, 99] on p "Button group - buttonPrimary & buttonSecondary .splashBG (light)" at bounding box center [173, 94] width 108 height 12
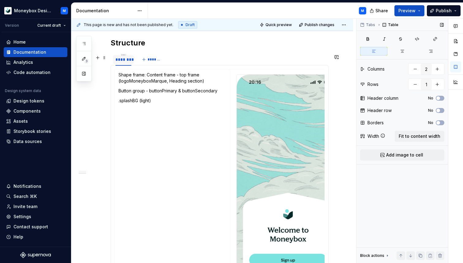
click at [124, 61] on div "********" at bounding box center [124, 59] width 16 height 6
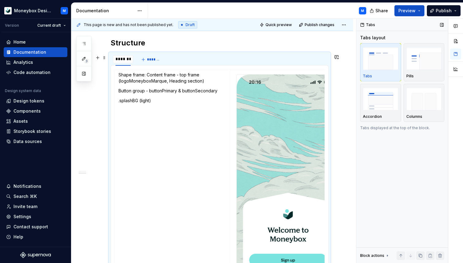
type input "**********"
click at [156, 61] on span "*******" at bounding box center [162, 59] width 14 height 5
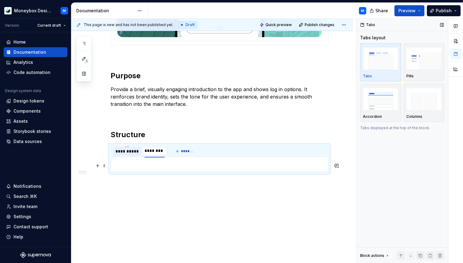
type input "*********"
click at [127, 152] on div "**********" at bounding box center [127, 151] width 23 height 6
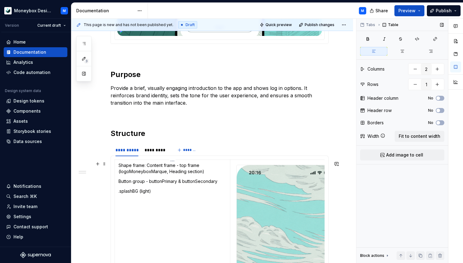
click at [150, 154] on div "*********" at bounding box center [155, 150] width 27 height 9
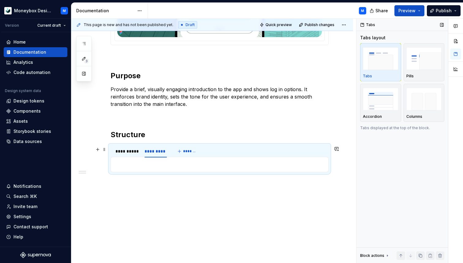
click at [136, 166] on p at bounding box center [220, 164] width 210 height 7
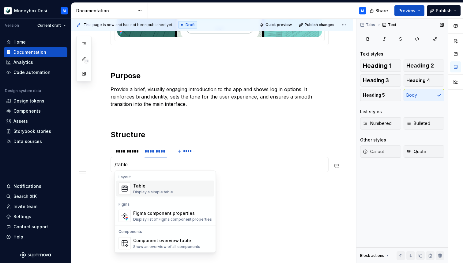
click at [153, 184] on div "Table" at bounding box center [153, 186] width 40 height 6
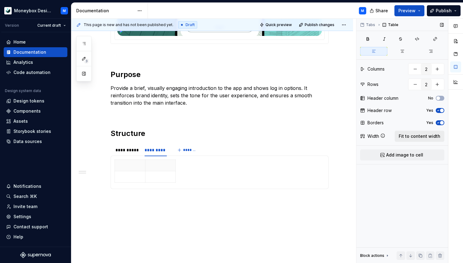
click at [434, 135] on span "Fit to content width" at bounding box center [420, 136] width 42 height 6
type textarea "*"
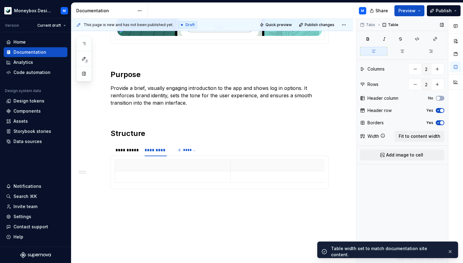
click at [444, 108] on button "Yes" at bounding box center [440, 110] width 9 height 5
click at [440, 121] on icon "button" at bounding box center [438, 123] width 5 height 4
click at [416, 88] on button "button" at bounding box center [415, 84] width 11 height 11
type input "1"
click at [236, 168] on p at bounding box center [288, 165] width 108 height 6
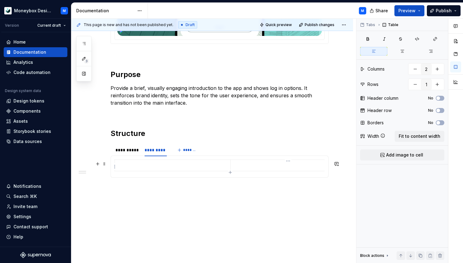
click at [238, 167] on p at bounding box center [288, 165] width 108 height 6
click at [379, 154] on button "Add image to cell" at bounding box center [402, 154] width 84 height 11
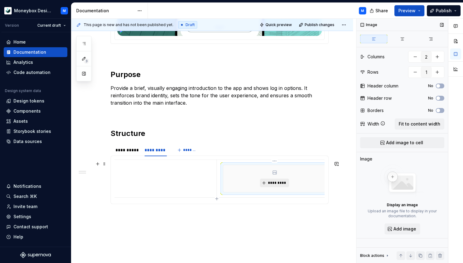
click at [270, 182] on span "*********" at bounding box center [277, 182] width 19 height 5
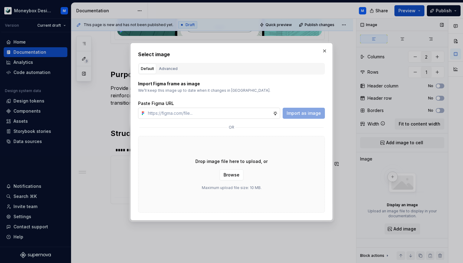
type textarea "*"
type input "https://www.figma.com/design/hMJO9qiZWpnsZnCr6F1yer/MDS--Supernova-Sync?node-id…"
click at [296, 116] on span "Import as image" at bounding box center [304, 113] width 34 height 6
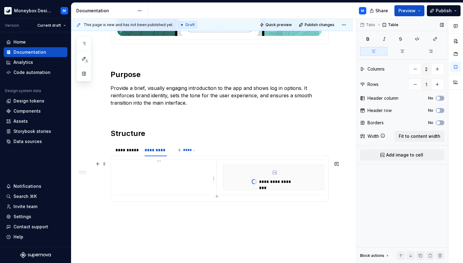
click at [185, 178] on td at bounding box center [159, 176] width 116 height 35
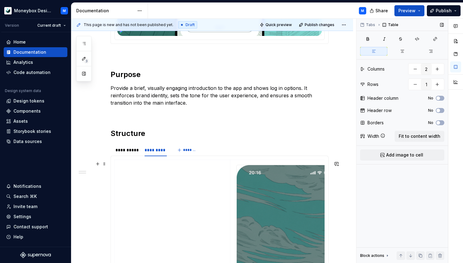
type textarea "*"
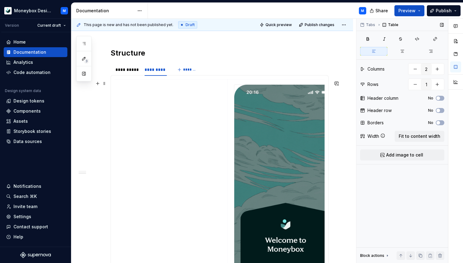
scroll to position [261, 0]
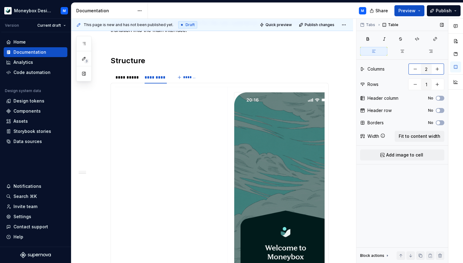
click at [413, 69] on button "button" at bounding box center [415, 68] width 11 height 11
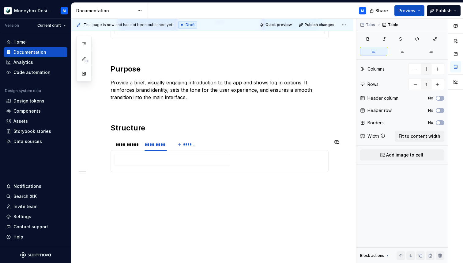
click at [236, 159] on div at bounding box center [220, 161] width 210 height 14
type input "2"
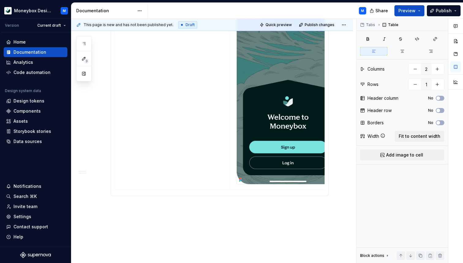
scroll to position [417, 0]
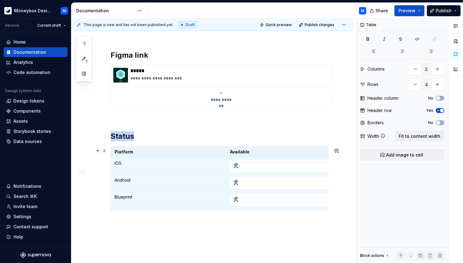
scroll to position [2, 0]
click at [139, 72] on p "*****" at bounding box center [230, 71] width 199 height 6
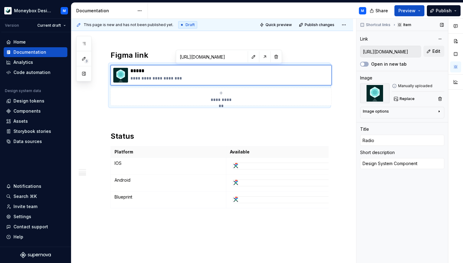
type textarea "*"
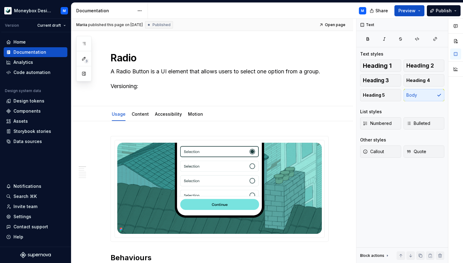
type textarea "*"
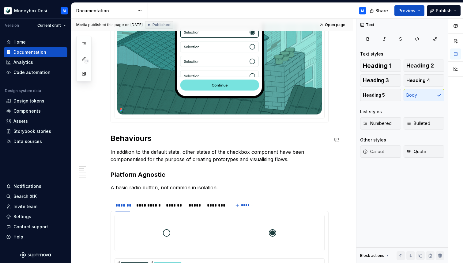
scroll to position [123, 0]
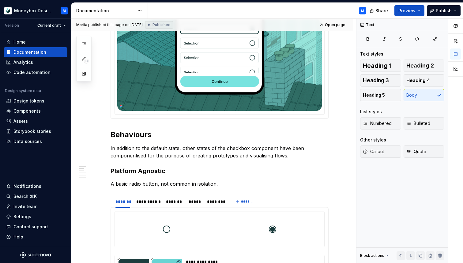
type textarea "*"
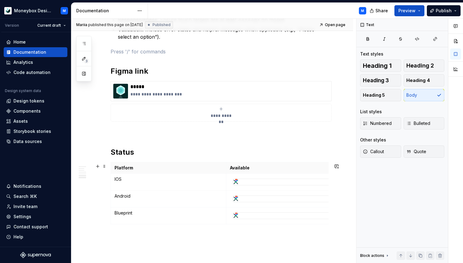
scroll to position [964, 0]
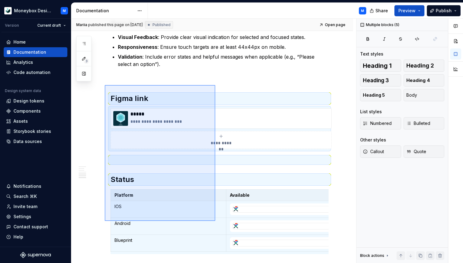
drag, startPoint x: 105, startPoint y: 85, endPoint x: 216, endPoint y: 222, distance: 176.7
click at [216, 222] on div "**********" at bounding box center [213, 141] width 285 height 244
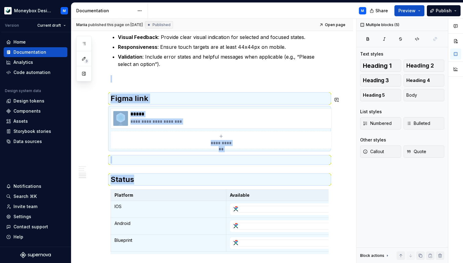
copy div "**********"
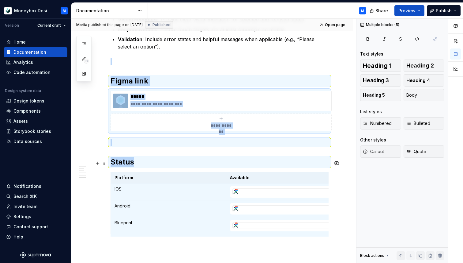
scroll to position [983, 0]
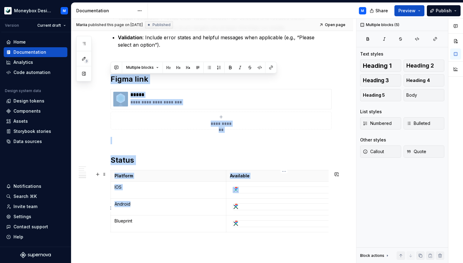
drag, startPoint x: 112, startPoint y: 65, endPoint x: 272, endPoint y: 206, distance: 213.6
click at [154, 141] on p at bounding box center [220, 140] width 218 height 7
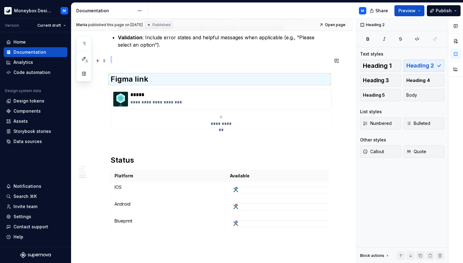
drag, startPoint x: 107, startPoint y: 80, endPoint x: 104, endPoint y: 64, distance: 16.2
click at [103, 63] on span at bounding box center [104, 60] width 5 height 9
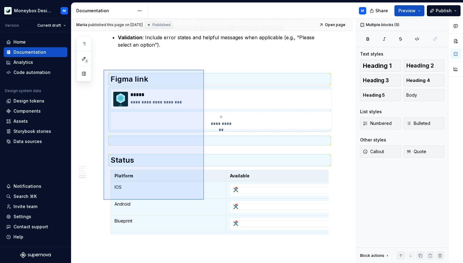
drag, startPoint x: 104, startPoint y: 70, endPoint x: 204, endPoint y: 200, distance: 164.3
click at [204, 200] on div "**********" at bounding box center [213, 141] width 285 height 244
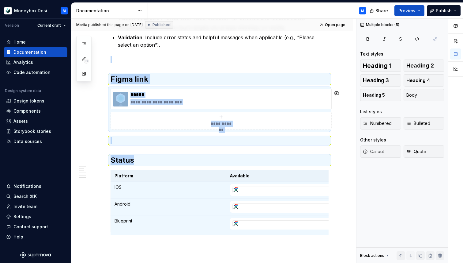
copy div "**********"
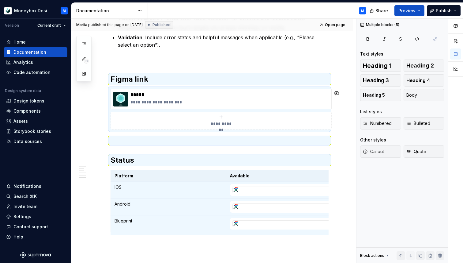
type textarea "*"
